Goal: Information Seeking & Learning: Learn about a topic

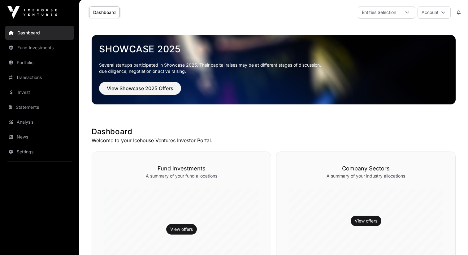
click at [44, 92] on link "Invest" at bounding box center [39, 92] width 69 height 14
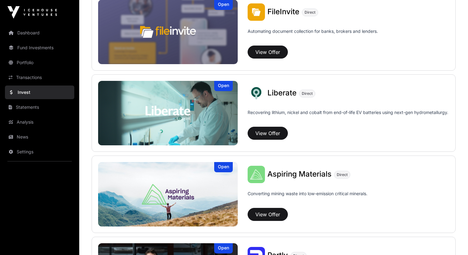
scroll to position [410, 0]
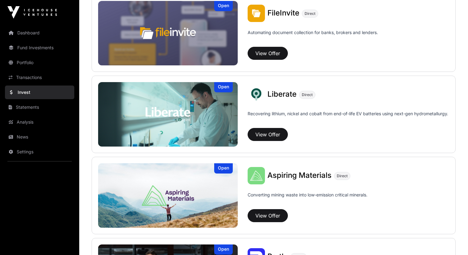
click at [276, 87] on div "Liberate Direct" at bounding box center [349, 94] width 202 height 17
click at [277, 94] on span "Liberate" at bounding box center [282, 93] width 29 height 9
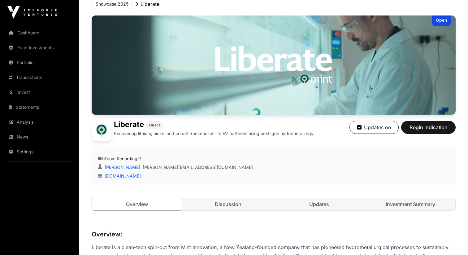
scroll to position [108, 0]
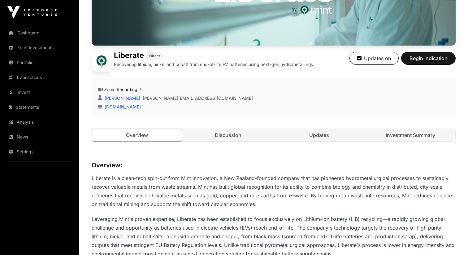
click at [393, 136] on link "Investment Summary" at bounding box center [411, 135] width 90 height 12
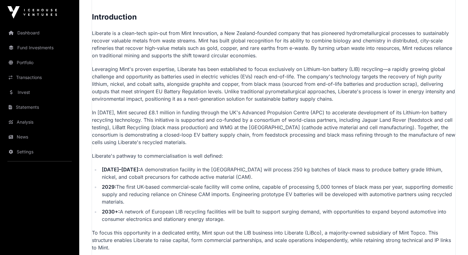
scroll to position [431, 0]
